Goal: Task Accomplishment & Management: Manage account settings

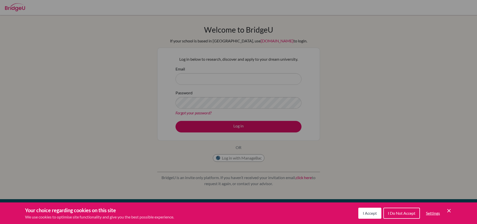
click at [398, 212] on span "I Do Not Accept" at bounding box center [402, 213] width 28 height 5
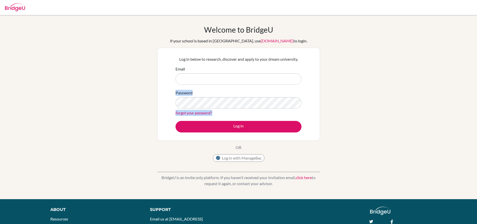
drag, startPoint x: 431, startPoint y: 84, endPoint x: 349, endPoint y: 132, distance: 94.3
click at [349, 132] on div "Welcome to BridgeU If your school is based in China, use app.bridge-u.com.cn to…" at bounding box center [238, 107] width 477 height 164
click at [375, 86] on div "Welcome to BridgeU If your school is based in China, use app.bridge-u.com.cn to…" at bounding box center [238, 107] width 477 height 164
click at [260, 85] on form "Email Password Forgot your password? Log in" at bounding box center [239, 99] width 126 height 66
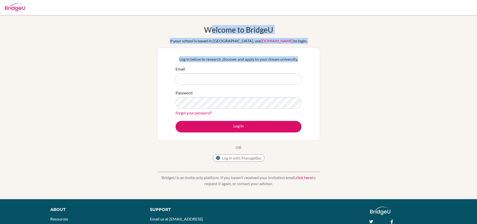
drag, startPoint x: 353, startPoint y: 49, endPoint x: 481, endPoint y: 186, distance: 187.8
click at [477, 186] on html "Your browser is not supported by BridgeU. Please use Internet Explorer 11+, or …" at bounding box center [238, 112] width 477 height 224
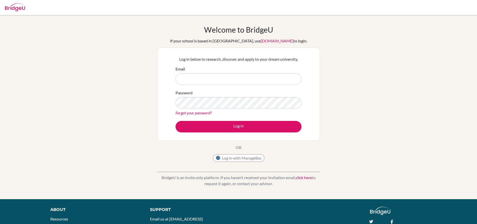
click at [450, 86] on div "Welcome to BridgeU If your school is based in China, use app.bridge-u.com.cn to…" at bounding box center [238, 107] width 477 height 164
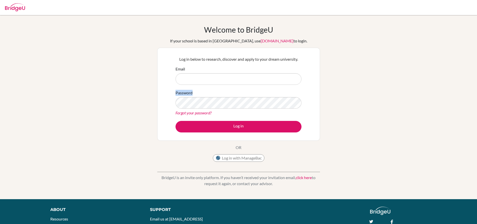
click at [450, 86] on div "Welcome to BridgeU If your school is based in China, use app.bridge-u.com.cn to…" at bounding box center [238, 107] width 477 height 164
drag, startPoint x: 166, startPoint y: 42, endPoint x: 167, endPoint y: 51, distance: 8.6
click at [166, 47] on div "Welcome to BridgeU If your school is based in China, use app.bridge-u.com.cn to…" at bounding box center [238, 94] width 163 height 139
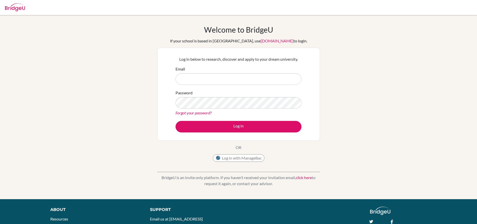
click at [194, 86] on form "Email Password Forgot your password? Log in" at bounding box center [239, 99] width 126 height 66
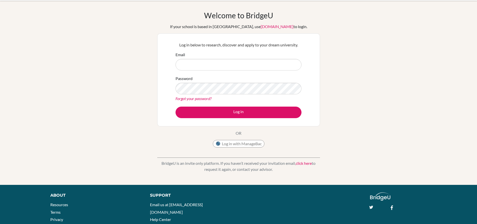
scroll to position [25, 0]
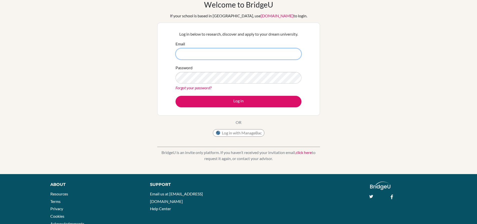
click at [292, 57] on input "Email" at bounding box center [239, 54] width 126 height 12
type input "anshikamishra9320@vivekhighschool.onmicrosoft.com"
click at [176, 96] on button "Log in" at bounding box center [239, 102] width 126 height 12
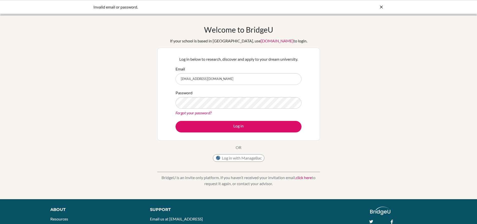
type input "[EMAIL_ADDRESS][DOMAIN_NAME]"
click at [176, 121] on button "Log in" at bounding box center [239, 127] width 126 height 12
click at [278, 78] on input "[EMAIL_ADDRESS][DOMAIN_NAME]" at bounding box center [239, 79] width 126 height 12
type input "[EMAIL_ADDRESS][DOMAIN_NAME]"
click at [176, 121] on button "Log in" at bounding box center [239, 127] width 126 height 12
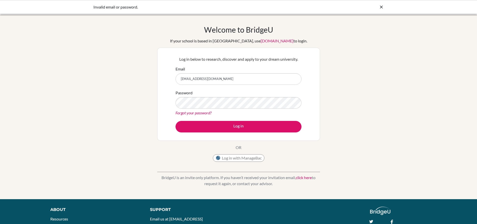
type input "[EMAIL_ADDRESS][DOMAIN_NAME]"
click at [176, 121] on button "Log in" at bounding box center [239, 127] width 126 height 12
type input "[EMAIL_ADDRESS][DOMAIN_NAME]"
click at [176, 121] on button "Log in" at bounding box center [239, 127] width 126 height 12
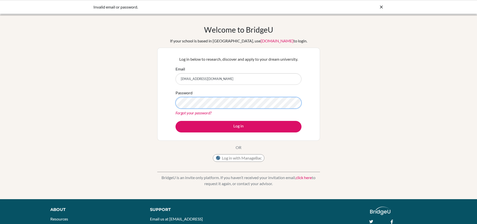
click at [176, 121] on button "Log in" at bounding box center [239, 127] width 126 height 12
click at [185, 113] on link "Forgot your password?" at bounding box center [194, 112] width 36 height 5
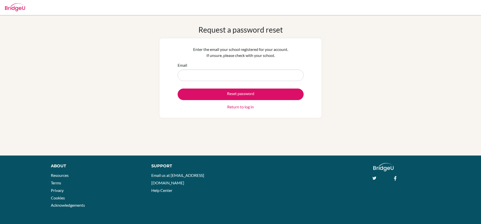
click at [247, 80] on input "Email" at bounding box center [241, 75] width 126 height 12
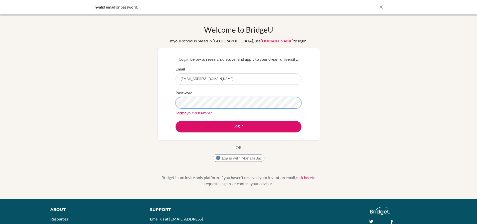
click at [176, 121] on button "Log in" at bounding box center [239, 127] width 126 height 12
drag, startPoint x: 181, startPoint y: 80, endPoint x: 339, endPoint y: 93, distance: 158.2
click at [339, 93] on div "Welcome to [GEOGRAPHIC_DATA] If your school is based in [GEOGRAPHIC_DATA], use …" at bounding box center [238, 107] width 477 height 164
click at [186, 75] on input "anshikamishra9320@vivekhighschool.onmicrosoft.com" at bounding box center [239, 79] width 126 height 12
click at [199, 78] on input "anshikamishra9320@vivekhighschool.onmicrosoft.com" at bounding box center [239, 79] width 126 height 12
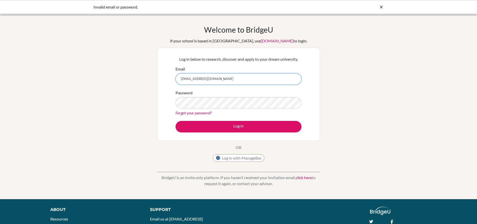
click at [202, 78] on input "anshikamishra9320@vivekhighschool.onmicrosoft.com" at bounding box center [239, 79] width 126 height 12
click at [200, 76] on input "anshikamishra9320@vivekhighschool.onmicrosoft.com" at bounding box center [239, 79] width 126 height 12
type input "[EMAIL_ADDRESS][DOMAIN_NAME]"
click at [176, 121] on button "Log in" at bounding box center [239, 127] width 126 height 12
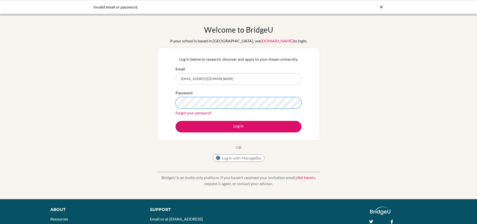
click at [176, 121] on button "Log in" at bounding box center [239, 127] width 126 height 12
type input "[EMAIL_ADDRESS][DOMAIN_NAME]"
click at [176, 121] on button "Log in" at bounding box center [239, 127] width 126 height 12
click at [193, 76] on input "Kitty123anshika9320@vivekhighschool.onmicrosoft.com" at bounding box center [239, 79] width 126 height 12
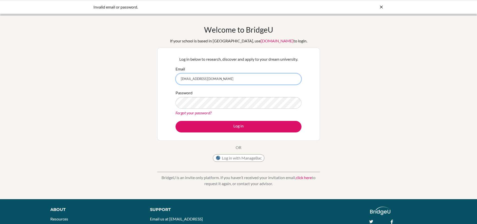
type input "[EMAIL_ADDRESS][DOMAIN_NAME]"
click at [176, 121] on button "Log in" at bounding box center [239, 127] width 126 height 12
type input "Kitty123##anshika9320@vivekhighschool.onmicrosoft.com"
click at [176, 121] on button "Log in" at bounding box center [239, 127] width 126 height 12
click at [196, 80] on input "[EMAIL_ADDRESS][DOMAIN_NAME]" at bounding box center [239, 79] width 126 height 12
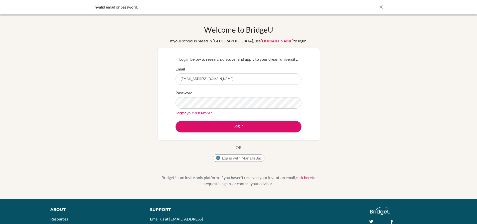
click at [197, 77] on input "[EMAIL_ADDRESS][DOMAIN_NAME]" at bounding box center [239, 79] width 126 height 12
click at [200, 79] on input "Kitty123##anshika9320@vivekhighschool.onmicrosoft.com" at bounding box center [239, 79] width 126 height 12
click at [198, 80] on input "Kitty123##anshika9320@vivekhighschool.onmicrosoft.com" at bounding box center [239, 79] width 126 height 12
click at [196, 81] on input "Kitty123##anshika9320@vivekhighschool.onmicrosoft.com" at bounding box center [239, 79] width 126 height 12
click at [197, 81] on input "Kitty123##anshika9320@vivekhighschool.onmicrosoft.com" at bounding box center [239, 79] width 126 height 12
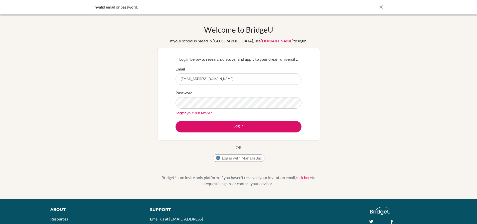
type input "[EMAIL_ADDRESS][DOMAIN_NAME]"
click at [176, 121] on button "Log in" at bounding box center [239, 127] width 126 height 12
type input "[EMAIL_ADDRESS][DOMAIN_NAME]"
click at [176, 121] on button "Log in" at bounding box center [239, 127] width 126 height 12
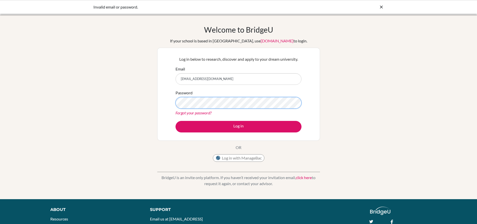
click at [176, 121] on button "Log in" at bounding box center [239, 127] width 126 height 12
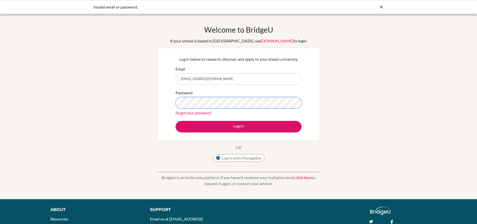
click at [176, 121] on button "Log in" at bounding box center [239, 127] width 126 height 12
drag, startPoint x: 0, startPoint y: 0, endPoint x: 214, endPoint y: 109, distance: 240.2
click at [214, 109] on div "Password Forgot your password?" at bounding box center [239, 103] width 126 height 26
click at [176, 121] on button "Log in" at bounding box center [239, 127] width 126 height 12
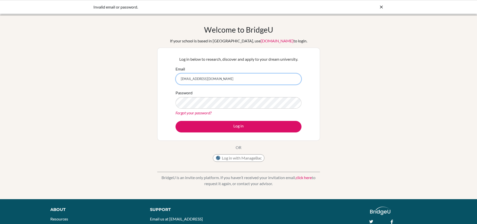
click at [260, 83] on input "[EMAIL_ADDRESS][DOMAIN_NAME]" at bounding box center [239, 79] width 126 height 12
type input "[EMAIL_ADDRESS][DOMAIN_NAME]"
click at [176, 121] on button "Log in" at bounding box center [239, 127] width 126 height 12
click at [221, 109] on div "Password Forgot your password?" at bounding box center [239, 103] width 126 height 26
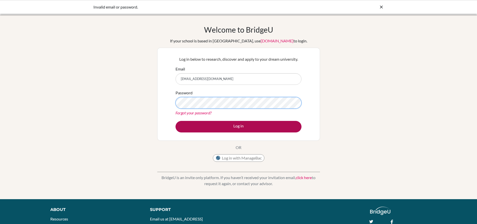
click at [176, 121] on button "Log in" at bounding box center [239, 127] width 126 height 12
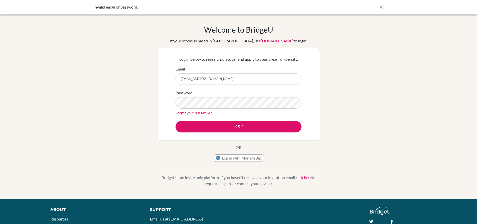
click at [269, 84] on input "[EMAIL_ADDRESS][DOMAIN_NAME]" at bounding box center [239, 79] width 126 height 12
type input "[EMAIL_ADDRESS][DOMAIN_NAME]"
click at [176, 121] on button "Log in" at bounding box center [239, 127] width 126 height 12
type input "[EMAIL_ADDRESS][DOMAIN_NAME]"
click at [176, 121] on button "Log in" at bounding box center [239, 127] width 126 height 12
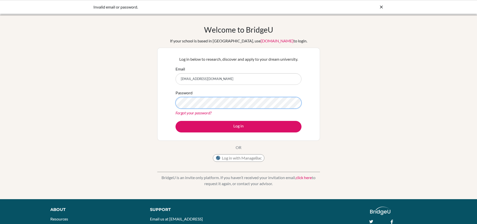
click at [176, 121] on button "Log in" at bounding box center [239, 127] width 126 height 12
type input "[EMAIL_ADDRESS][DOMAIN_NAME]"
click at [249, 83] on input "[EMAIL_ADDRESS][DOMAIN_NAME]" at bounding box center [239, 79] width 126 height 12
click at [176, 121] on button "Log in" at bounding box center [239, 127] width 126 height 12
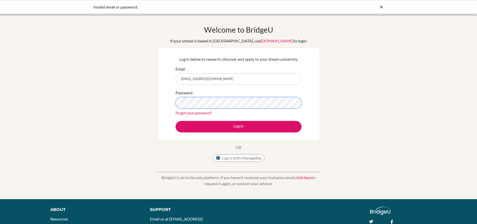
click at [176, 121] on button "Log in" at bounding box center [239, 127] width 126 height 12
drag, startPoint x: 181, startPoint y: 78, endPoint x: 267, endPoint y: 79, distance: 86.0
click at [267, 79] on input "[EMAIL_ADDRESS][DOMAIN_NAME]" at bounding box center [239, 79] width 126 height 12
click at [176, 121] on button "Log in" at bounding box center [239, 127] width 126 height 12
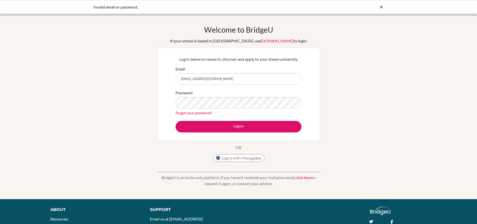
click at [203, 113] on link "Forgot your password?" at bounding box center [194, 112] width 36 height 5
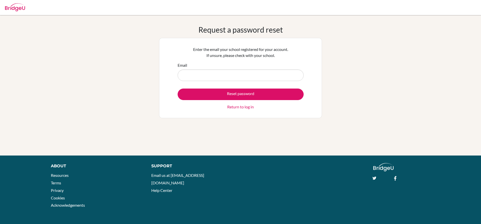
click at [240, 76] on input "Email" at bounding box center [241, 75] width 126 height 12
type input "anshika9320@vivekhighschool.onmicrosoft.com"
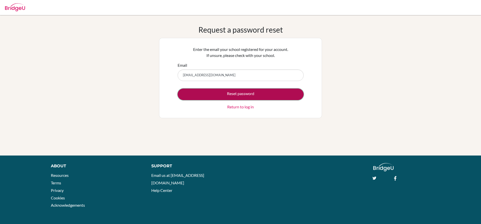
click at [235, 94] on button "Reset password" at bounding box center [241, 94] width 126 height 12
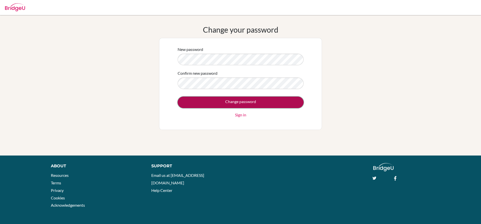
click at [212, 102] on input "Change password" at bounding box center [241, 102] width 126 height 12
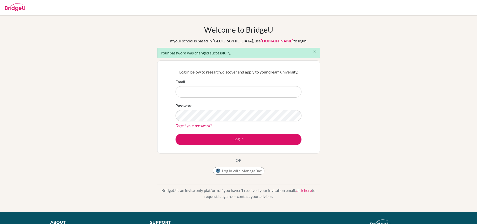
click at [225, 99] on form "Email Password Forgot your password? Log in" at bounding box center [239, 112] width 126 height 66
click at [226, 95] on input "Email" at bounding box center [239, 92] width 126 height 12
type input "[EMAIL_ADDRESS][DOMAIN_NAME]"
click at [176, 134] on button "Log in" at bounding box center [239, 140] width 126 height 12
